Goal: Task Accomplishment & Management: Use online tool/utility

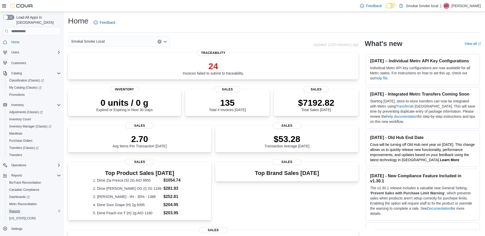
click at [11, 209] on span "Reports" at bounding box center [14, 211] width 11 height 4
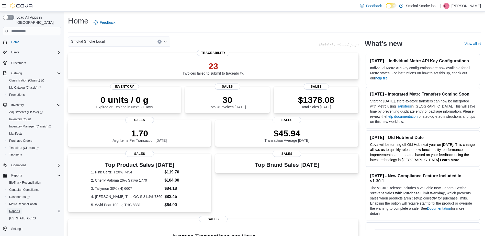
click at [20, 208] on link "Reports" at bounding box center [14, 211] width 15 height 6
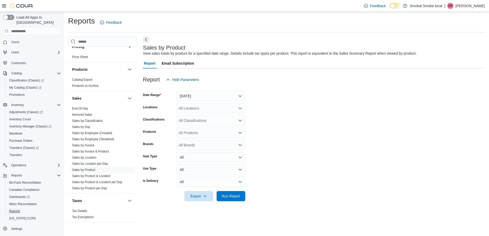
scroll to position [290, 0]
click at [80, 108] on link "End Of Day" at bounding box center [80, 108] width 16 height 4
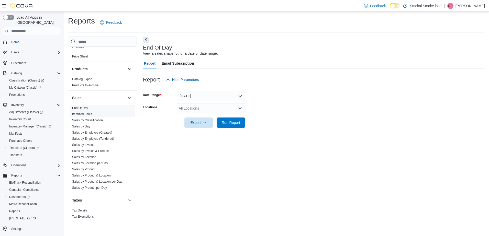
click at [91, 113] on link "Itemized Sales" at bounding box center [82, 114] width 20 height 4
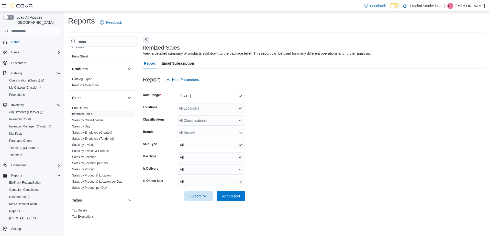
click at [199, 93] on button "[DATE]" at bounding box center [211, 96] width 69 height 10
click at [258, 109] on form "Date Range [DATE] Locations All Locations Classifications All Classifications B…" at bounding box center [314, 143] width 342 height 117
click at [199, 109] on div "All Locations" at bounding box center [211, 108] width 69 height 10
click at [219, 131] on span "Smokal Smoke Local" at bounding box center [205, 131] width 34 height 5
click at [285, 137] on form "Date Range [DATE] Locations [GEOGRAPHIC_DATA] Smoke Local Combo box. Selected. …" at bounding box center [314, 143] width 342 height 117
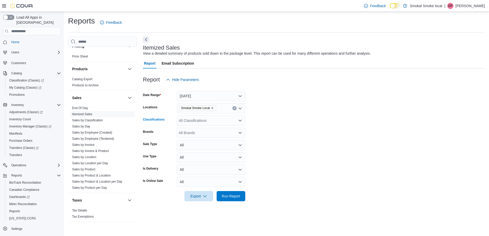
click at [207, 124] on div "All Classifications" at bounding box center [211, 121] width 69 height 10
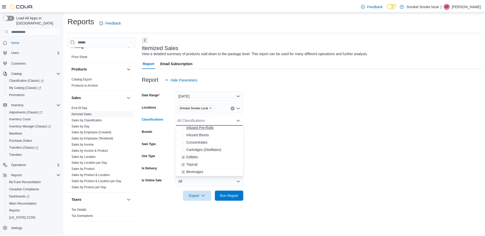
scroll to position [47, 0]
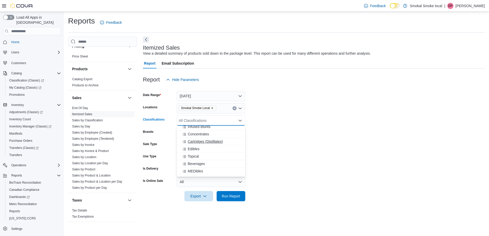
click at [198, 142] on span "Cartridges (Distillates)" at bounding box center [205, 141] width 35 height 5
click at [200, 132] on span "Concentrates" at bounding box center [198, 134] width 21 height 5
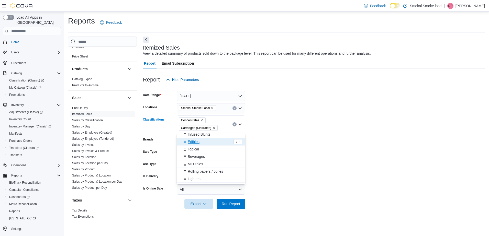
click at [251, 160] on form "Date Range [DATE] Locations [GEOGRAPHIC_DATA] Smoke Local Classifications Conce…" at bounding box center [314, 147] width 342 height 124
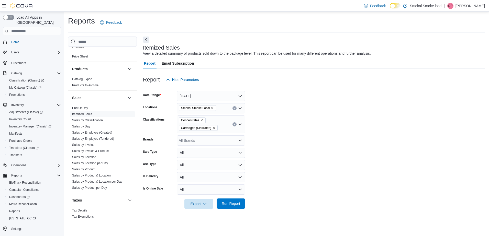
click at [233, 201] on span "Run Report" at bounding box center [231, 204] width 22 height 10
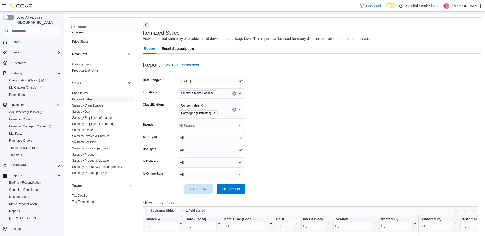
scroll to position [118, 0]
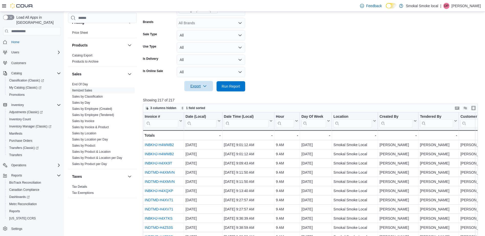
click at [195, 83] on span "Export" at bounding box center [198, 86] width 22 height 10
click at [200, 96] on span "Export to Excel" at bounding box center [199, 97] width 23 height 4
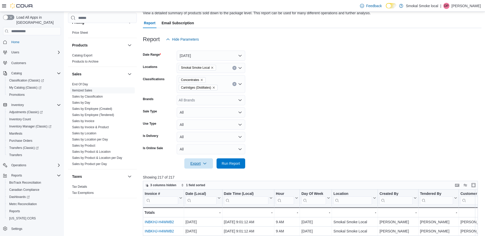
scroll to position [40, 0]
click at [229, 67] on div "Smokal Smoke Local" at bounding box center [211, 68] width 69 height 10
click at [216, 86] on div "Smokal - [GEOGRAPHIC_DATA]" at bounding box center [211, 84] width 62 height 5
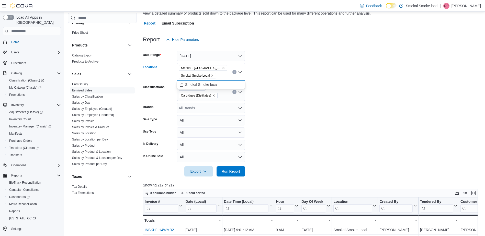
click at [212, 76] on icon "Remove Smokal Smoke Local from selection in this group" at bounding box center [212, 75] width 3 height 3
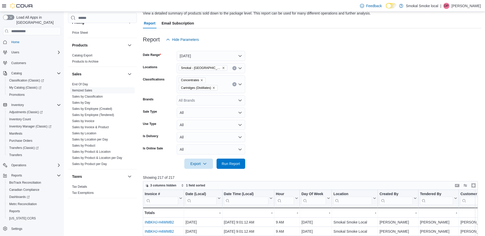
click at [290, 103] on form "Date Range [DATE] Locations [GEOGRAPHIC_DATA] - [GEOGRAPHIC_DATA] Classificatio…" at bounding box center [312, 107] width 338 height 124
click at [233, 160] on span "Run Report" at bounding box center [231, 164] width 22 height 10
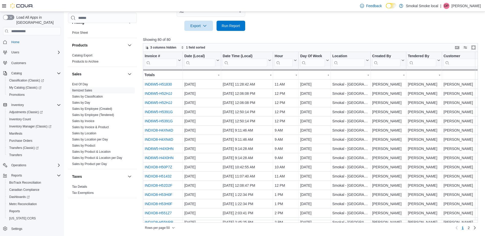
scroll to position [178, 0]
click at [198, 24] on span "Export" at bounding box center [198, 25] width 22 height 10
click at [198, 38] on span "Export to Excel" at bounding box center [199, 36] width 23 height 4
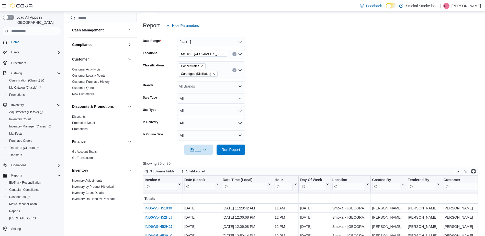
scroll to position [52, 0]
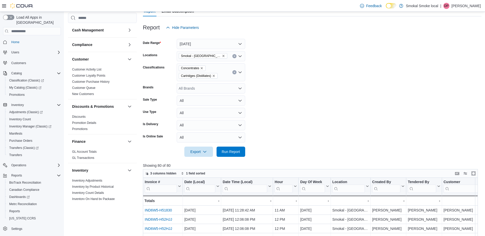
click at [29, 39] on span "Home" at bounding box center [35, 42] width 52 height 6
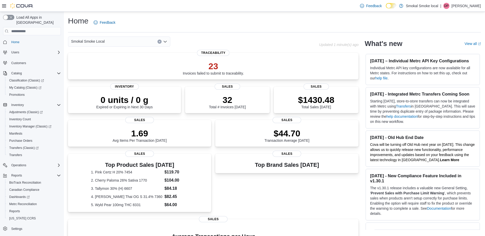
click at [132, 39] on div "Smokal Smoke Local" at bounding box center [119, 42] width 102 height 10
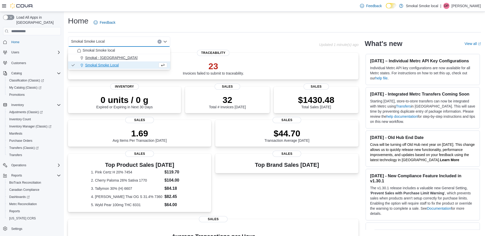
click at [122, 58] on div "Smokal - [GEOGRAPHIC_DATA]" at bounding box center [122, 57] width 90 height 5
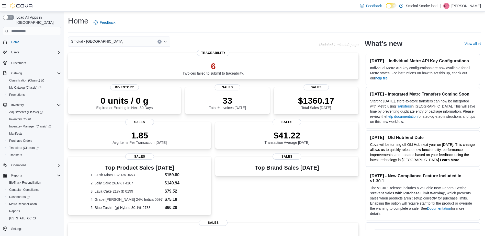
click at [158, 41] on button "Clear input" at bounding box center [159, 42] width 4 height 4
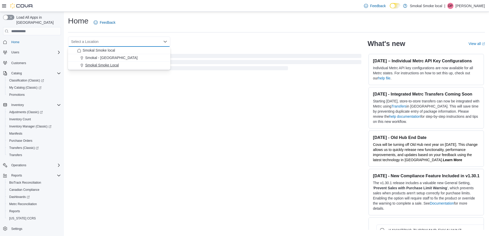
click at [108, 66] on span "Smokal Smoke Local" at bounding box center [102, 65] width 34 height 5
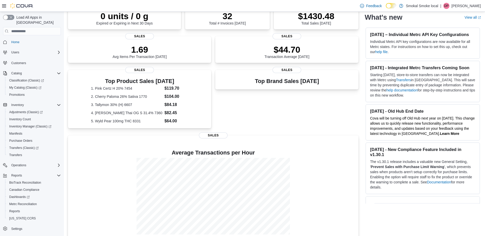
scroll to position [95, 0]
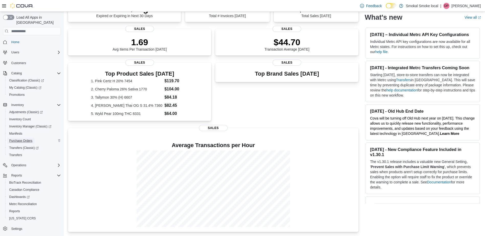
click at [22, 139] on span "Purchase Orders" at bounding box center [20, 141] width 23 height 4
